Goal: Task Accomplishment & Management: Use online tool/utility

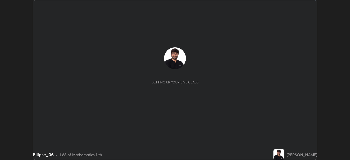
scroll to position [160, 349]
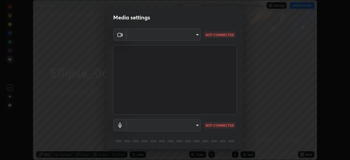
type input "e71460e2f3b1088b793b916af5c4649f3a08c12dec8142a086c785943032b170"
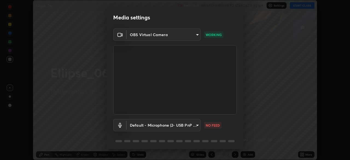
click at [196, 125] on body "Erase all Ellipse_06 Recording WAS SCHEDULED TO START AT 8:00 AM Settings START…" at bounding box center [175, 80] width 350 height 160
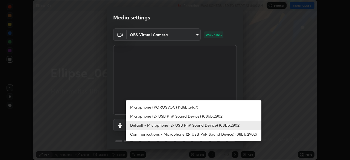
click at [194, 106] on li "Microphone (POROSVOC) (1d6b:a4a7)" at bounding box center [194, 106] width 136 height 9
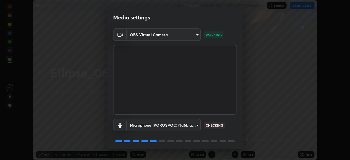
click at [191, 122] on body "Erase all Ellipse_06 Recording WAS SCHEDULED TO START AT 8:00 AM Settings START…" at bounding box center [175, 80] width 350 height 160
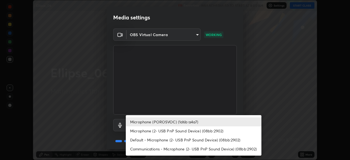
click at [190, 138] on li "Default - Microphone (2- USB PnP Sound Device) (08bb:2902)" at bounding box center [194, 139] width 136 height 9
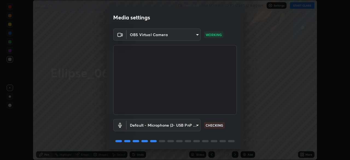
type input "default"
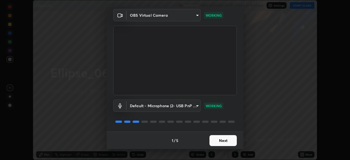
click at [227, 143] on button "Next" at bounding box center [222, 140] width 27 height 11
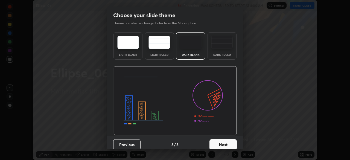
click at [227, 140] on button "Next" at bounding box center [222, 144] width 27 height 11
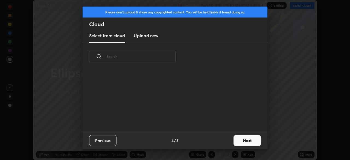
click at [251, 142] on button "Next" at bounding box center [246, 140] width 27 height 11
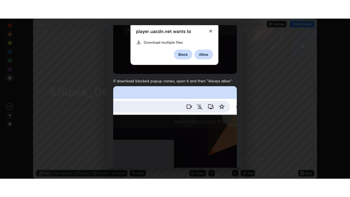
scroll to position [131, 0]
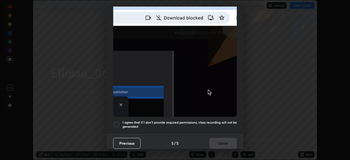
click at [117, 121] on div at bounding box center [116, 124] width 7 height 7
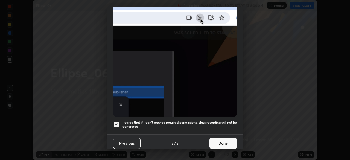
click at [228, 141] on button "Done" at bounding box center [222, 143] width 27 height 11
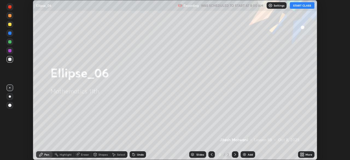
click at [307, 5] on button "START CLASS" at bounding box center [302, 5] width 25 height 7
click at [311, 153] on div "More" at bounding box center [308, 154] width 7 height 3
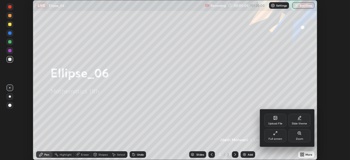
click at [280, 136] on div "Full screen" at bounding box center [275, 135] width 22 height 13
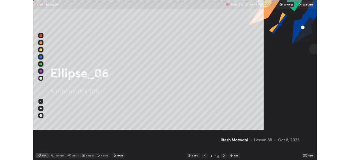
scroll to position [197, 350]
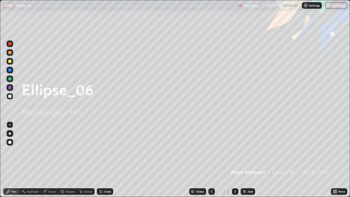
click at [251, 160] on div "Add" at bounding box center [250, 191] width 5 height 3
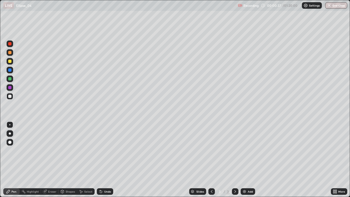
click at [10, 61] on div at bounding box center [9, 61] width 3 height 3
click at [107, 160] on div "Undo" at bounding box center [105, 191] width 16 height 7
click at [108, 160] on div "Undo" at bounding box center [105, 191] width 16 height 7
click at [9, 96] on div at bounding box center [9, 96] width 3 height 3
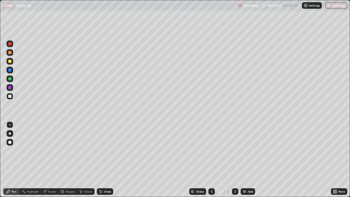
click at [9, 77] on div at bounding box center [10, 78] width 7 height 7
click at [10, 96] on div at bounding box center [9, 96] width 3 height 3
click at [107, 160] on div "Undo" at bounding box center [107, 191] width 7 height 3
click at [11, 79] on div at bounding box center [9, 78] width 3 height 3
click at [10, 96] on div at bounding box center [9, 96] width 3 height 3
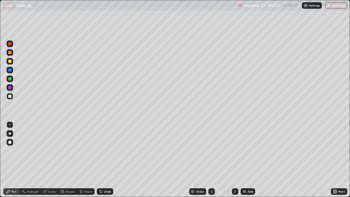
click at [245, 160] on img at bounding box center [244, 191] width 4 height 4
click at [9, 60] on div at bounding box center [9, 61] width 3 height 3
click at [68, 160] on div "Shapes" at bounding box center [70, 191] width 9 height 3
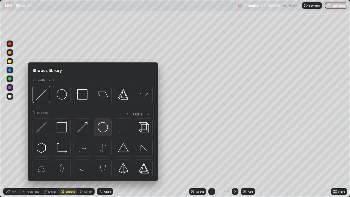
click at [99, 132] on img at bounding box center [103, 127] width 10 height 10
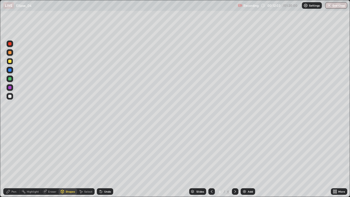
click at [10, 99] on div at bounding box center [10, 96] width 7 height 7
click at [69, 160] on div "Shapes" at bounding box center [67, 191] width 19 height 7
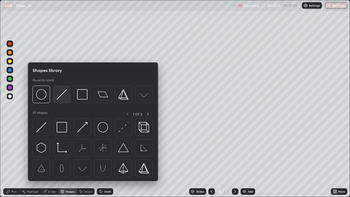
click at [60, 95] on img at bounding box center [62, 94] width 10 height 10
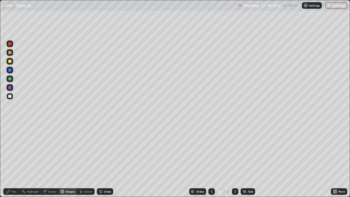
click at [11, 97] on div at bounding box center [9, 96] width 3 height 3
click at [10, 160] on icon at bounding box center [8, 191] width 4 height 4
click at [106, 160] on div "Undo" at bounding box center [107, 191] width 7 height 3
click at [49, 160] on div "Eraser" at bounding box center [52, 191] width 8 height 3
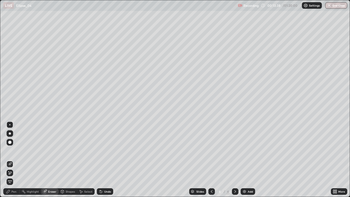
click at [10, 160] on icon at bounding box center [8, 191] width 4 height 4
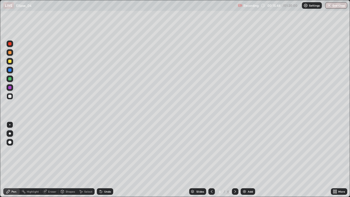
click at [254, 160] on div "Add" at bounding box center [247, 191] width 14 height 7
click at [11, 61] on div at bounding box center [9, 61] width 3 height 3
click at [68, 160] on div "Shapes" at bounding box center [70, 191] width 9 height 3
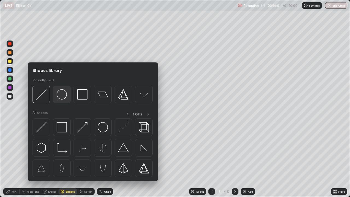
click at [64, 98] on img at bounding box center [62, 94] width 10 height 10
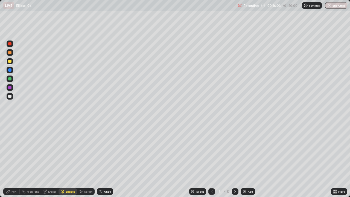
click at [10, 79] on div at bounding box center [9, 78] width 3 height 3
click at [12, 160] on div "Pen" at bounding box center [13, 191] width 5 height 3
click at [8, 98] on div at bounding box center [10, 96] width 7 height 7
click at [67, 160] on div "Shapes" at bounding box center [70, 191] width 9 height 3
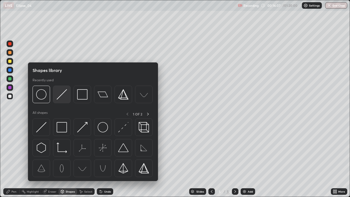
click at [58, 91] on img at bounding box center [62, 94] width 10 height 10
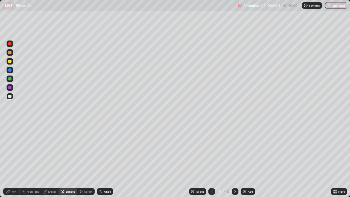
click at [107, 160] on div "Undo" at bounding box center [105, 191] width 16 height 7
click at [13, 160] on div "Pen" at bounding box center [13, 191] width 5 height 3
click at [11, 62] on div at bounding box center [9, 61] width 3 height 3
click at [10, 53] on div at bounding box center [9, 52] width 3 height 3
click at [10, 70] on div at bounding box center [9, 69] width 3 height 3
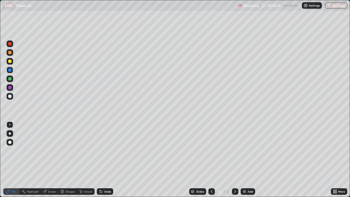
click at [69, 160] on div "Shapes" at bounding box center [70, 191] width 9 height 3
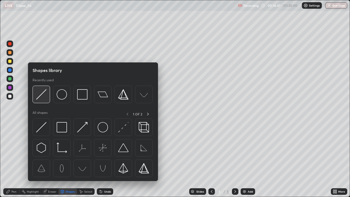
click at [41, 95] on img at bounding box center [41, 94] width 10 height 10
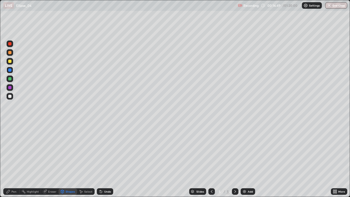
click at [13, 98] on div at bounding box center [10, 96] width 7 height 7
click at [10, 96] on div at bounding box center [9, 96] width 3 height 3
click at [107, 160] on div "Undo" at bounding box center [107, 191] width 7 height 3
click at [111, 160] on div "Undo" at bounding box center [105, 191] width 16 height 7
click at [10, 160] on div "Pen" at bounding box center [11, 191] width 16 height 7
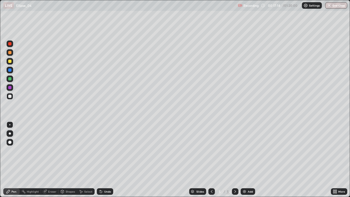
click at [104, 160] on div "Undo" at bounding box center [105, 191] width 16 height 7
click at [11, 61] on div at bounding box center [9, 61] width 3 height 3
click at [63, 160] on icon at bounding box center [62, 191] width 3 height 3
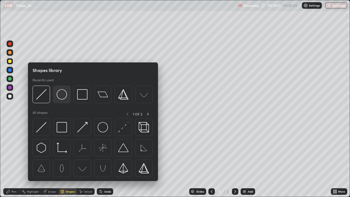
click at [58, 96] on img at bounding box center [62, 94] width 10 height 10
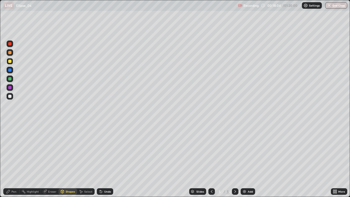
click at [10, 96] on div at bounding box center [9, 96] width 3 height 3
click at [14, 160] on div "Pen" at bounding box center [13, 191] width 5 height 3
click at [66, 160] on div "Shapes" at bounding box center [67, 191] width 19 height 7
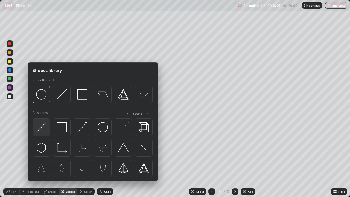
click at [40, 120] on div at bounding box center [41, 126] width 17 height 17
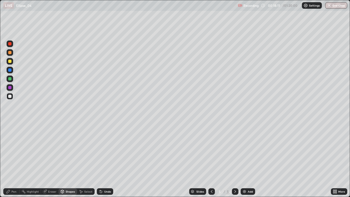
click at [10, 78] on div at bounding box center [9, 78] width 3 height 3
click at [107, 160] on div "Undo" at bounding box center [105, 191] width 16 height 7
click at [8, 160] on div "Pen" at bounding box center [11, 191] width 16 height 7
click at [106, 160] on div "Undo" at bounding box center [107, 191] width 7 height 3
click at [10, 95] on div at bounding box center [9, 96] width 3 height 3
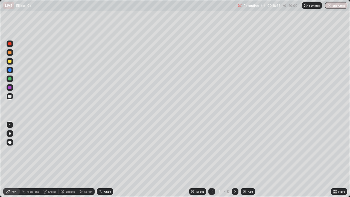
click at [10, 160] on div "Pen" at bounding box center [11, 191] width 16 height 7
click at [8, 61] on div at bounding box center [10, 61] width 7 height 7
click at [248, 160] on div "Add" at bounding box center [250, 191] width 5 height 3
click at [12, 96] on div at bounding box center [10, 96] width 7 height 7
click at [108, 160] on div "Undo" at bounding box center [107, 191] width 7 height 3
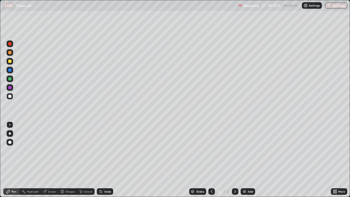
click at [10, 96] on div at bounding box center [9, 96] width 3 height 3
click at [64, 160] on div "Shapes" at bounding box center [67, 191] width 19 height 7
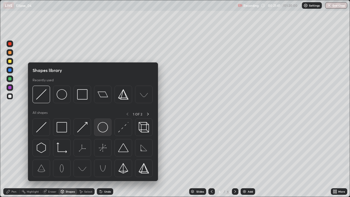
click at [102, 125] on img at bounding box center [103, 127] width 10 height 10
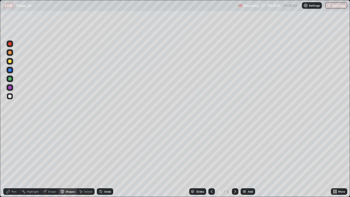
click at [10, 68] on div at bounding box center [9, 69] width 3 height 3
click at [70, 160] on div "Shapes" at bounding box center [70, 191] width 9 height 3
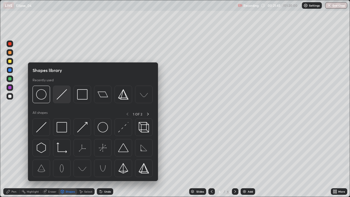
click at [65, 100] on div at bounding box center [61, 94] width 17 height 17
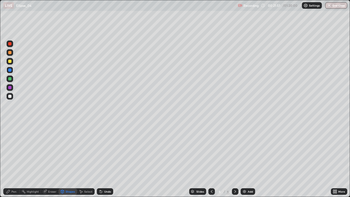
click at [10, 78] on div at bounding box center [9, 78] width 3 height 3
click at [10, 97] on div at bounding box center [9, 96] width 3 height 3
click at [15, 160] on div "Pen" at bounding box center [13, 191] width 5 height 3
click at [10, 61] on div at bounding box center [9, 61] width 3 height 3
click at [11, 98] on div at bounding box center [10, 96] width 7 height 7
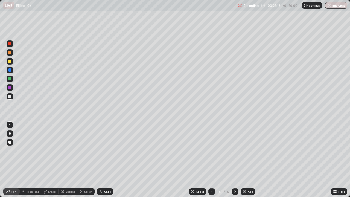
click at [11, 70] on div at bounding box center [9, 69] width 3 height 3
click at [105, 160] on div "Undo" at bounding box center [105, 191] width 16 height 7
click at [10, 62] on div at bounding box center [9, 61] width 3 height 3
click at [111, 160] on div "Undo" at bounding box center [105, 191] width 16 height 7
click at [11, 96] on div at bounding box center [9, 96] width 3 height 3
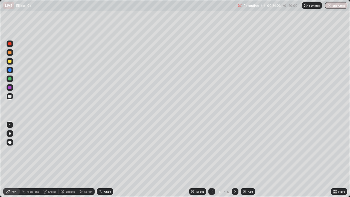
click at [11, 61] on div at bounding box center [9, 61] width 3 height 3
click at [10, 52] on div at bounding box center [9, 52] width 3 height 3
click at [10, 45] on div at bounding box center [9, 43] width 3 height 3
click at [10, 61] on div at bounding box center [9, 61] width 3 height 3
click at [11, 52] on div at bounding box center [9, 52] width 3 height 3
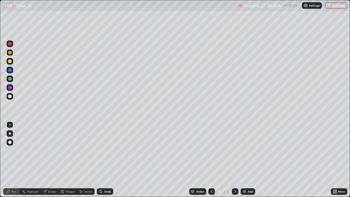
click at [250, 160] on div "Add" at bounding box center [250, 191] width 5 height 3
click at [10, 95] on div at bounding box center [9, 96] width 3 height 3
click at [214, 160] on div at bounding box center [211, 191] width 7 height 7
click at [9, 60] on div at bounding box center [9, 61] width 3 height 3
click at [107, 160] on div "Undo" at bounding box center [107, 191] width 7 height 3
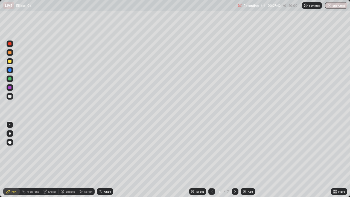
click at [11, 69] on div at bounding box center [9, 69] width 3 height 3
click at [10, 78] on div at bounding box center [9, 78] width 3 height 3
click at [9, 87] on div at bounding box center [9, 87] width 3 height 3
click at [232, 160] on div at bounding box center [235, 191] width 7 height 7
click at [211, 160] on icon at bounding box center [211, 191] width 4 height 4
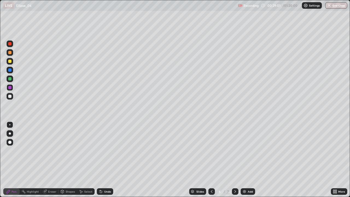
click at [234, 160] on icon at bounding box center [235, 191] width 4 height 4
click at [10, 61] on div at bounding box center [9, 61] width 3 height 3
click at [211, 160] on icon at bounding box center [211, 191] width 4 height 4
click at [233, 160] on icon at bounding box center [235, 191] width 4 height 4
click at [211, 160] on icon at bounding box center [211, 191] width 4 height 4
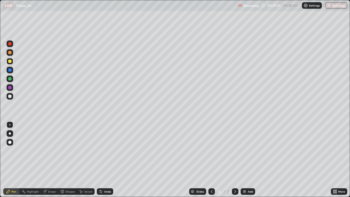
click at [11, 79] on div at bounding box center [9, 78] width 3 height 3
click at [10, 60] on div at bounding box center [9, 61] width 3 height 3
click at [234, 160] on icon at bounding box center [235, 191] width 4 height 4
click at [107, 160] on div "Undo" at bounding box center [107, 191] width 7 height 3
click at [106, 160] on div "Undo" at bounding box center [107, 191] width 7 height 3
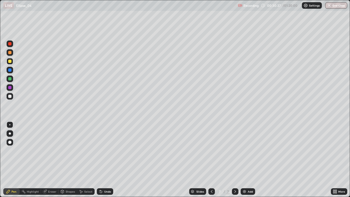
click at [8, 97] on div at bounding box center [9, 96] width 3 height 3
click at [9, 61] on div at bounding box center [9, 61] width 3 height 3
click at [248, 160] on div "Add" at bounding box center [247, 191] width 14 height 7
click at [10, 96] on div at bounding box center [9, 96] width 3 height 3
click at [8, 95] on div at bounding box center [9, 96] width 3 height 3
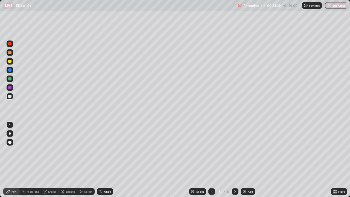
click at [104, 160] on div "Undo" at bounding box center [105, 191] width 16 height 7
click at [105, 160] on div "Undo" at bounding box center [107, 191] width 7 height 3
click at [213, 160] on div at bounding box center [211, 191] width 7 height 7
click at [211, 160] on icon at bounding box center [211, 191] width 4 height 4
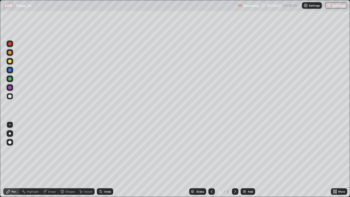
click at [234, 160] on icon at bounding box center [235, 191] width 4 height 4
click at [237, 160] on div at bounding box center [235, 191] width 7 height 7
click at [234, 160] on icon at bounding box center [235, 191] width 2 height 3
click at [11, 61] on div at bounding box center [9, 61] width 3 height 3
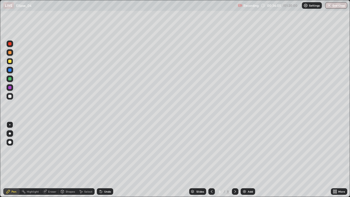
click at [10, 61] on div at bounding box center [9, 61] width 3 height 3
click at [251, 160] on div "Add" at bounding box center [247, 191] width 14 height 7
click at [75, 160] on div "Shapes" at bounding box center [67, 191] width 19 height 7
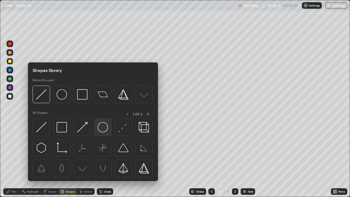
click at [102, 128] on img at bounding box center [103, 127] width 10 height 10
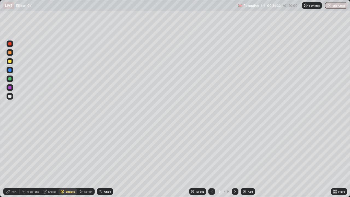
click at [103, 160] on div "Undo" at bounding box center [105, 191] width 16 height 7
click at [10, 98] on div at bounding box center [10, 96] width 7 height 7
click at [11, 160] on div "Pen" at bounding box center [13, 191] width 5 height 3
click at [10, 60] on div at bounding box center [9, 61] width 3 height 3
click at [10, 96] on div at bounding box center [9, 96] width 3 height 3
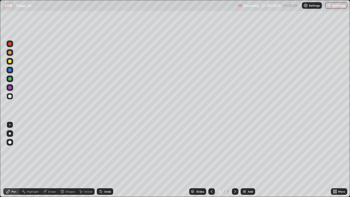
click at [72, 160] on div "Shapes" at bounding box center [67, 191] width 19 height 11
click at [109, 160] on div "Undo" at bounding box center [107, 191] width 7 height 3
click at [107, 160] on div "Undo" at bounding box center [107, 191] width 7 height 3
click at [106, 160] on div "Undo" at bounding box center [107, 191] width 7 height 3
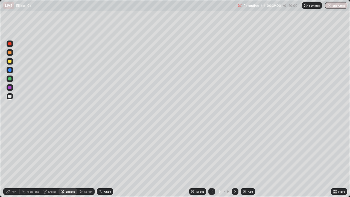
click at [107, 160] on div "Undo" at bounding box center [107, 191] width 7 height 3
click at [106, 160] on div "Undo" at bounding box center [107, 191] width 7 height 3
click at [107, 160] on div "Undo" at bounding box center [107, 191] width 7 height 3
click at [106, 160] on div "Undo" at bounding box center [107, 191] width 7 height 3
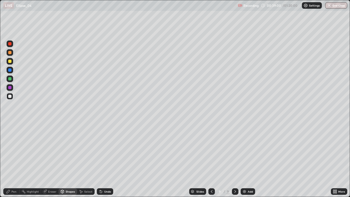
click at [106, 160] on div "Undo" at bounding box center [107, 191] width 7 height 3
click at [107, 160] on div "Undo" at bounding box center [107, 191] width 7 height 3
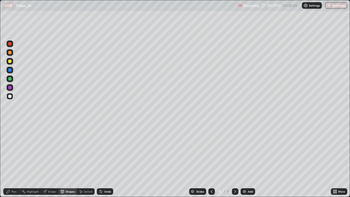
click at [106, 160] on div "Undo" at bounding box center [107, 191] width 7 height 3
click at [107, 160] on div "Undo" at bounding box center [107, 191] width 7 height 3
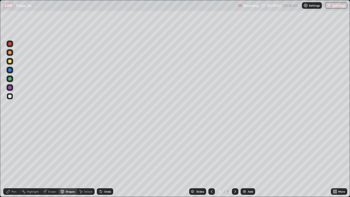
click at [107, 160] on div "Undo" at bounding box center [107, 191] width 7 height 3
click at [108, 160] on div "Undo" at bounding box center [105, 191] width 16 height 7
click at [107, 160] on div "Undo" at bounding box center [107, 191] width 7 height 3
click at [9, 95] on div at bounding box center [9, 96] width 3 height 3
click at [105, 160] on div "Undo" at bounding box center [107, 191] width 7 height 3
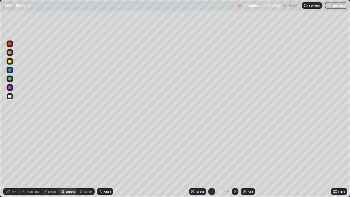
click at [16, 160] on div "Pen" at bounding box center [11, 191] width 16 height 7
click at [248, 160] on div "Add" at bounding box center [250, 191] width 5 height 3
click at [107, 160] on div "Undo" at bounding box center [107, 191] width 7 height 3
click at [108, 160] on div "Undo" at bounding box center [105, 191] width 16 height 7
click at [105, 160] on div "Undo" at bounding box center [107, 191] width 7 height 3
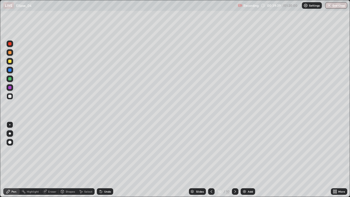
click at [105, 160] on div "Undo" at bounding box center [105, 191] width 16 height 7
click at [13, 76] on div at bounding box center [10, 78] width 7 height 7
click at [10, 97] on div at bounding box center [9, 96] width 3 height 3
click at [105, 160] on div "Undo" at bounding box center [105, 191] width 16 height 7
click at [10, 62] on div at bounding box center [9, 61] width 3 height 3
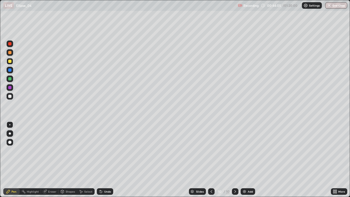
click at [108, 160] on div "Undo" at bounding box center [107, 191] width 7 height 3
click at [213, 160] on div at bounding box center [211, 191] width 7 height 7
click at [10, 70] on div at bounding box center [9, 69] width 3 height 3
click at [66, 160] on div "Shapes" at bounding box center [70, 191] width 9 height 3
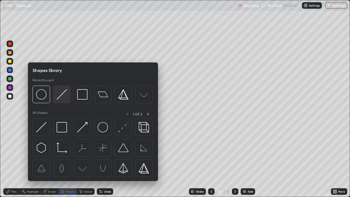
click at [63, 96] on img at bounding box center [62, 94] width 10 height 10
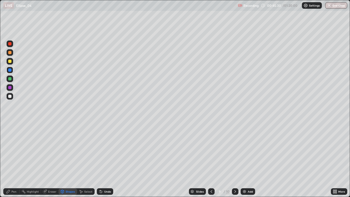
click at [101, 160] on div "Undo" at bounding box center [104, 191] width 19 height 11
click at [105, 160] on div "Undo" at bounding box center [105, 191] width 16 height 7
click at [10, 69] on div at bounding box center [9, 69] width 3 height 3
click at [10, 61] on div at bounding box center [9, 61] width 3 height 3
click at [10, 43] on div at bounding box center [9, 43] width 3 height 3
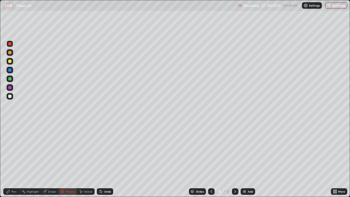
click at [104, 160] on div "Undo" at bounding box center [105, 191] width 16 height 7
click at [12, 69] on div at bounding box center [10, 70] width 7 height 7
click at [110, 160] on div "Undo" at bounding box center [107, 191] width 7 height 3
click at [107, 160] on div "Undo" at bounding box center [107, 191] width 7 height 3
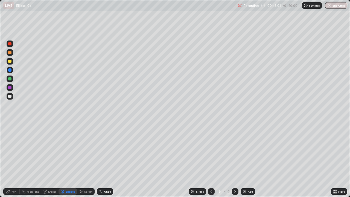
click at [109, 160] on div "Undo" at bounding box center [107, 191] width 7 height 3
click at [10, 70] on div at bounding box center [9, 69] width 3 height 3
click at [72, 160] on div "Shapes" at bounding box center [70, 191] width 9 height 3
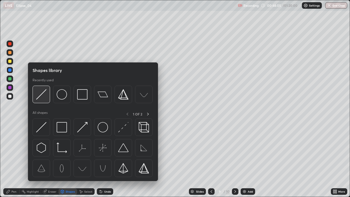
click at [45, 97] on img at bounding box center [41, 94] width 10 height 10
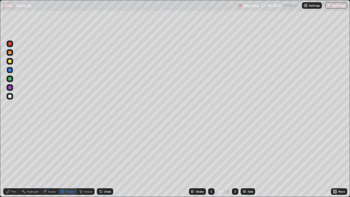
click at [106, 160] on div "Undo" at bounding box center [107, 191] width 7 height 3
click at [104, 160] on div "Undo" at bounding box center [105, 191] width 16 height 7
click at [105, 160] on div "Undo" at bounding box center [105, 191] width 16 height 7
click at [10, 78] on div at bounding box center [9, 78] width 3 height 3
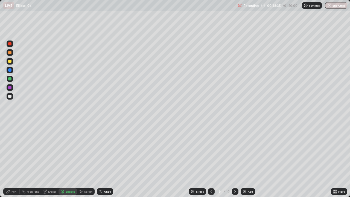
click at [107, 160] on div "Undo" at bounding box center [105, 191] width 16 height 7
click at [10, 160] on icon at bounding box center [8, 191] width 4 height 4
click at [9, 52] on div at bounding box center [9, 52] width 3 height 3
click at [10, 45] on div at bounding box center [9, 43] width 3 height 3
click at [104, 160] on div "Undo" at bounding box center [105, 191] width 16 height 7
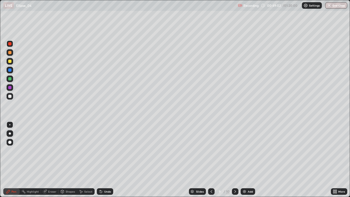
click at [104, 160] on div "Undo" at bounding box center [107, 191] width 7 height 3
click at [10, 61] on div at bounding box center [9, 61] width 3 height 3
click at [234, 160] on icon at bounding box center [235, 191] width 4 height 4
click at [249, 160] on div "Add" at bounding box center [247, 191] width 14 height 7
click at [105, 160] on div "Undo" at bounding box center [107, 191] width 7 height 3
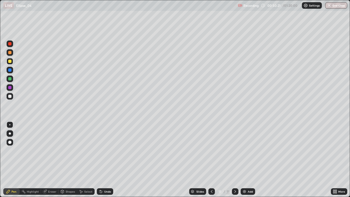
click at [102, 160] on div "Undo" at bounding box center [105, 191] width 16 height 7
click at [11, 96] on div at bounding box center [9, 96] width 3 height 3
click at [208, 160] on div at bounding box center [211, 191] width 7 height 7
click at [11, 95] on div at bounding box center [9, 96] width 3 height 3
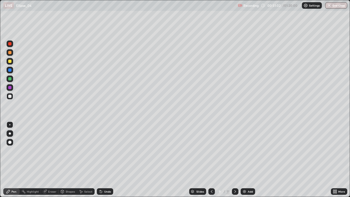
click at [11, 69] on div at bounding box center [9, 69] width 3 height 3
click at [10, 78] on div at bounding box center [9, 78] width 3 height 3
click at [107, 160] on div "Undo" at bounding box center [105, 191] width 16 height 7
click at [235, 160] on icon at bounding box center [235, 191] width 2 height 3
click at [234, 160] on icon at bounding box center [235, 191] width 4 height 4
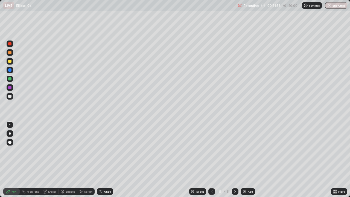
click at [234, 160] on icon at bounding box center [235, 191] width 4 height 4
click at [10, 95] on div at bounding box center [9, 96] width 3 height 3
click at [248, 160] on div "Add" at bounding box center [247, 191] width 14 height 7
click at [108, 160] on div "Undo" at bounding box center [105, 191] width 16 height 7
click at [105, 160] on div "Undo" at bounding box center [107, 191] width 7 height 3
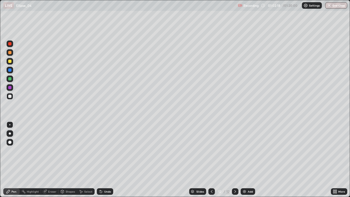
click at [251, 160] on div "Add" at bounding box center [247, 191] width 14 height 7
click at [211, 160] on icon at bounding box center [211, 191] width 4 height 4
click at [208, 160] on div at bounding box center [211, 191] width 7 height 7
click at [232, 160] on div at bounding box center [235, 191] width 7 height 7
click at [236, 160] on div at bounding box center [235, 191] width 7 height 7
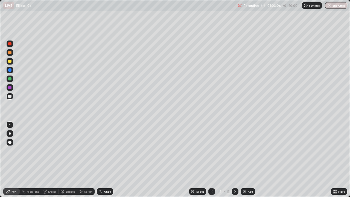
click at [10, 62] on div at bounding box center [9, 61] width 3 height 3
click at [10, 94] on div at bounding box center [10, 96] width 7 height 7
click at [103, 160] on div "Undo" at bounding box center [105, 191] width 16 height 7
click at [10, 61] on div at bounding box center [9, 61] width 3 height 3
click at [10, 97] on div at bounding box center [9, 96] width 3 height 3
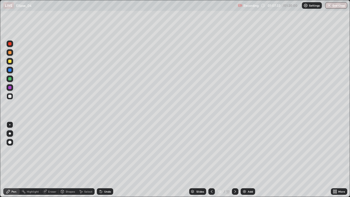
click at [251, 160] on div "Add" at bounding box center [250, 191] width 5 height 3
click at [70, 160] on div "Shapes" at bounding box center [70, 191] width 9 height 3
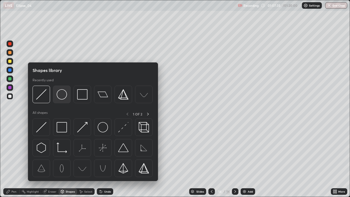
click at [64, 95] on img at bounding box center [62, 94] width 10 height 10
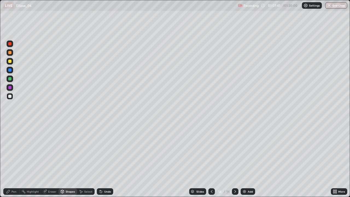
click at [10, 61] on div at bounding box center [9, 61] width 3 height 3
click at [102, 160] on div "Undo" at bounding box center [105, 191] width 16 height 7
click at [70, 160] on div "Shapes" at bounding box center [70, 191] width 9 height 3
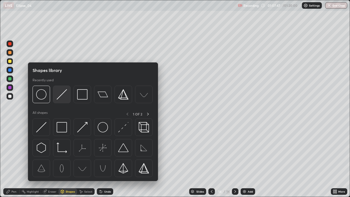
click at [59, 95] on img at bounding box center [62, 94] width 10 height 10
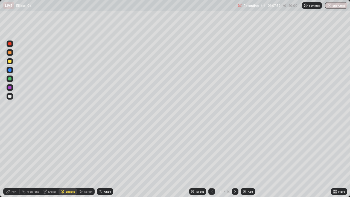
click at [10, 98] on div at bounding box center [10, 96] width 7 height 7
click at [8, 160] on icon at bounding box center [8, 191] width 4 height 4
click at [10, 53] on div at bounding box center [9, 52] width 3 height 3
click at [70, 160] on div "Shapes" at bounding box center [70, 191] width 9 height 3
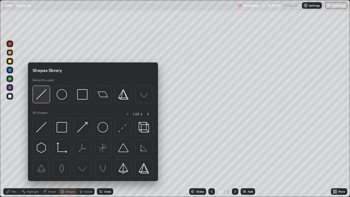
click at [43, 93] on img at bounding box center [41, 94] width 10 height 10
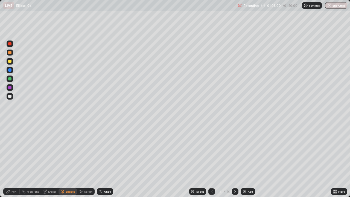
click at [9, 70] on div at bounding box center [9, 69] width 3 height 3
click at [106, 160] on div "Undo" at bounding box center [105, 191] width 16 height 7
click at [9, 45] on div at bounding box center [9, 43] width 3 height 3
click at [103, 160] on div "Undo" at bounding box center [104, 191] width 19 height 11
click at [10, 96] on div at bounding box center [9, 96] width 3 height 3
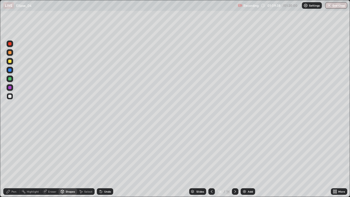
click at [11, 96] on div at bounding box center [9, 96] width 3 height 3
click at [13, 160] on div "Pen" at bounding box center [11, 191] width 16 height 7
click at [11, 61] on div at bounding box center [9, 61] width 3 height 3
click at [10, 79] on div at bounding box center [9, 78] width 3 height 3
click at [249, 160] on div "Add" at bounding box center [247, 191] width 14 height 7
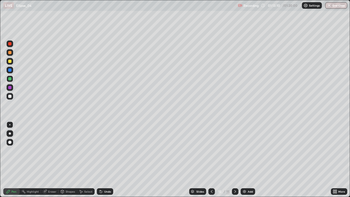
click at [212, 160] on icon at bounding box center [211, 191] width 4 height 4
click at [334, 4] on button "End Class" at bounding box center [336, 5] width 22 height 7
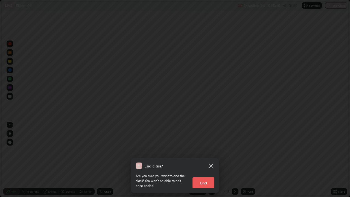
click at [205, 160] on button "End" at bounding box center [203, 182] width 22 height 11
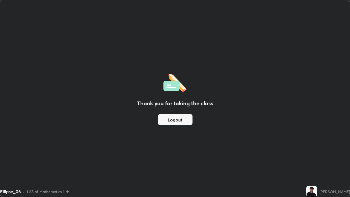
click at [1, 146] on div "Thank you for taking the class Logout" at bounding box center [174, 98] width 349 height 196
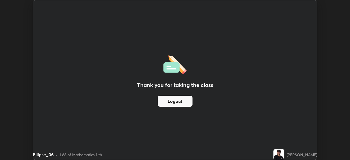
scroll to position [27164, 26974]
